Goal: Transaction & Acquisition: Subscribe to service/newsletter

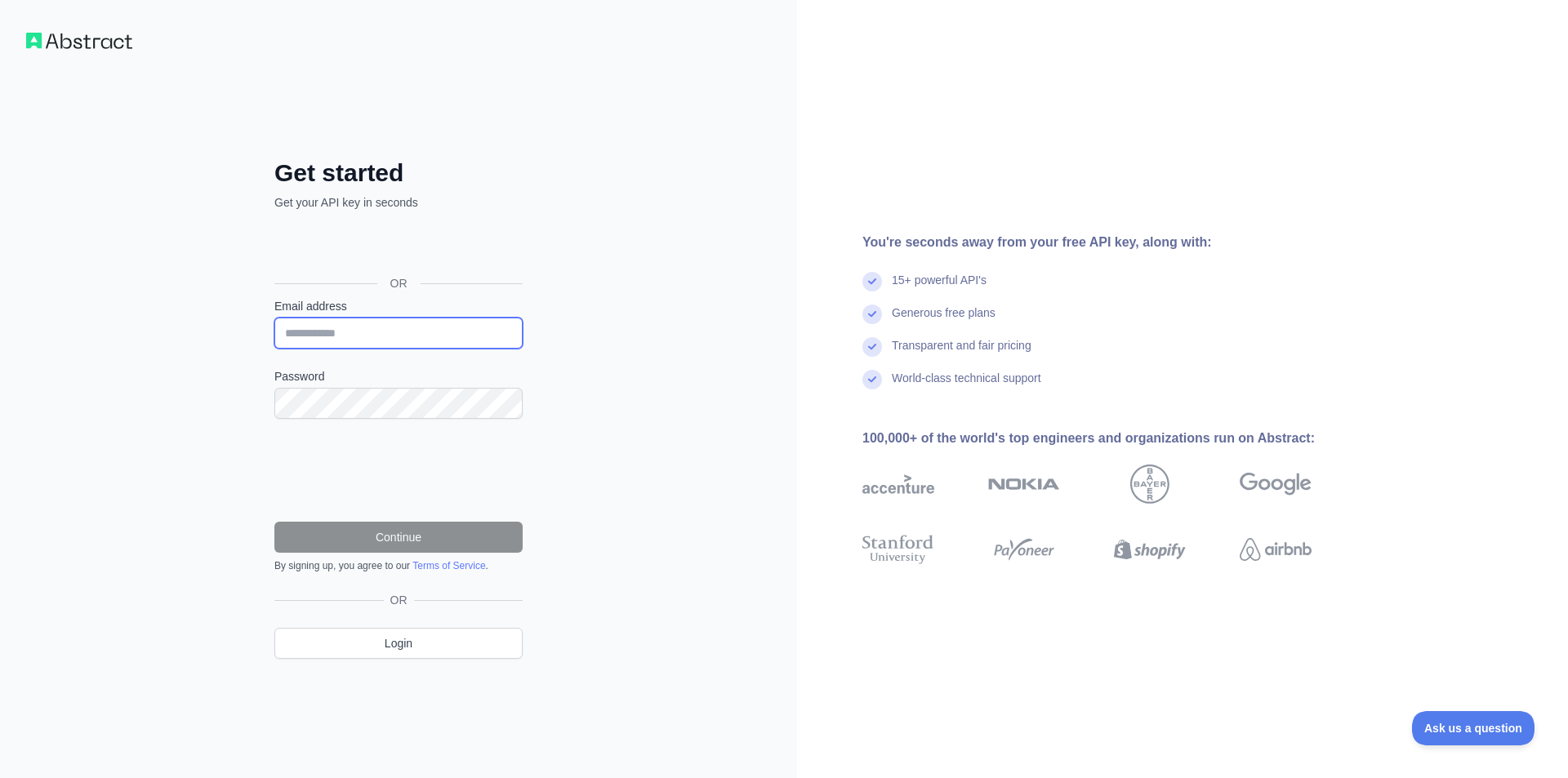
click at [375, 334] on input "Email address" at bounding box center [399, 333] width 248 height 31
click at [368, 331] on input "Email address" at bounding box center [399, 333] width 248 height 31
paste input "**********"
type input "**********"
